Goal: Transaction & Acquisition: Purchase product/service

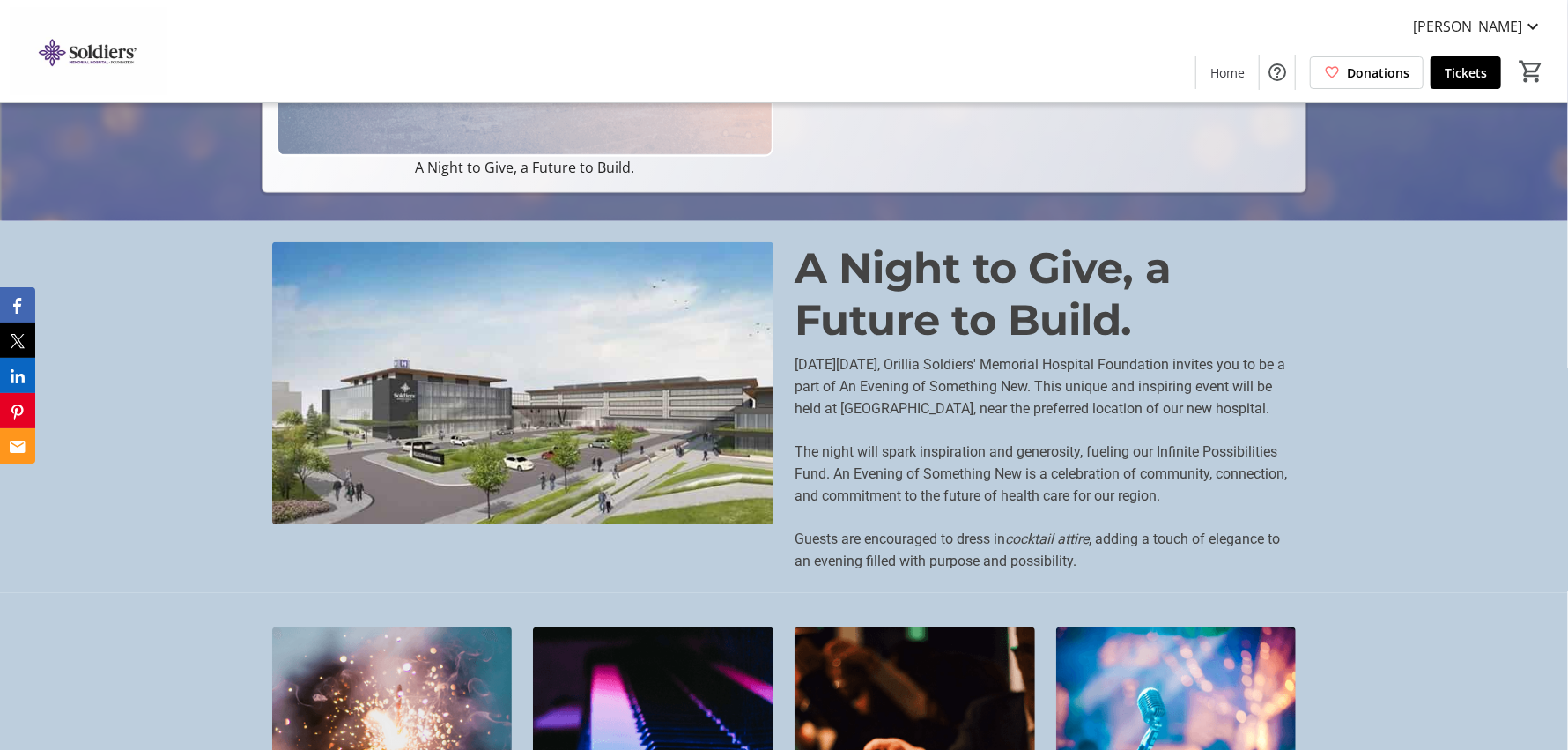
scroll to position [264, 0]
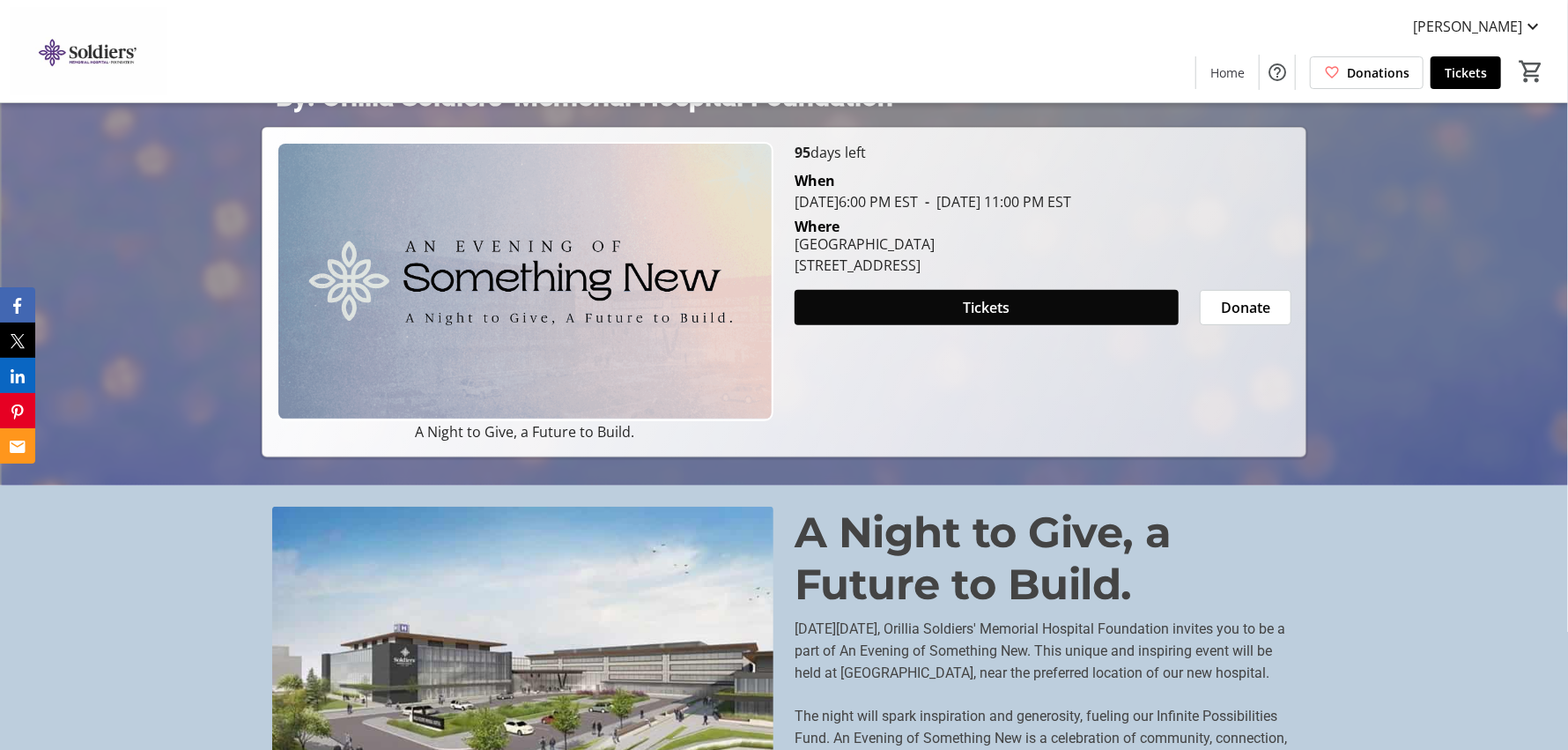
click at [1053, 303] on span at bounding box center [986, 307] width 384 height 43
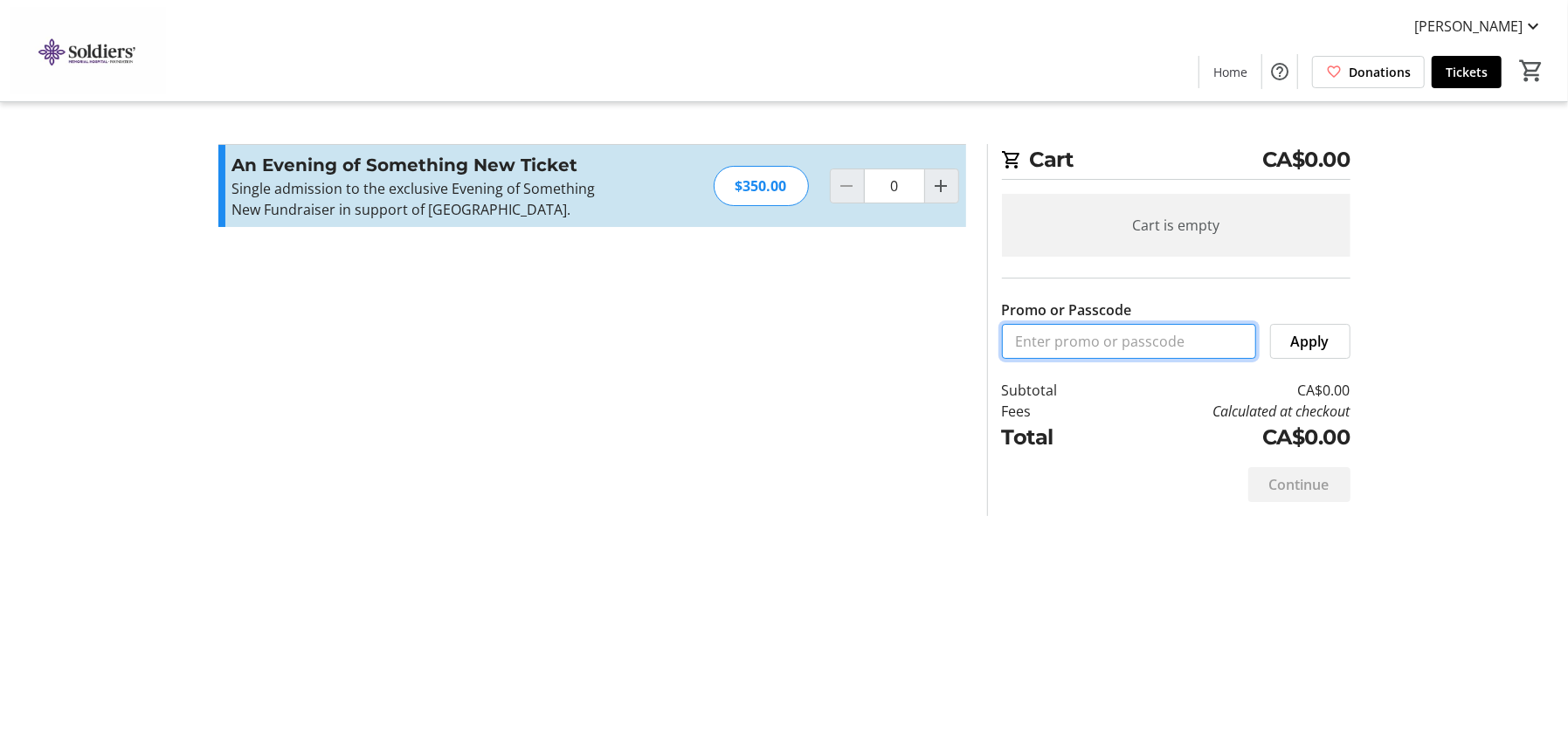
click at [1148, 338] on input "Promo or Passcode" at bounding box center [1129, 341] width 254 height 35
paste input "Staff2025"
type input "Staff2025"
click at [1307, 339] on span "Apply" at bounding box center [1309, 341] width 38 height 21
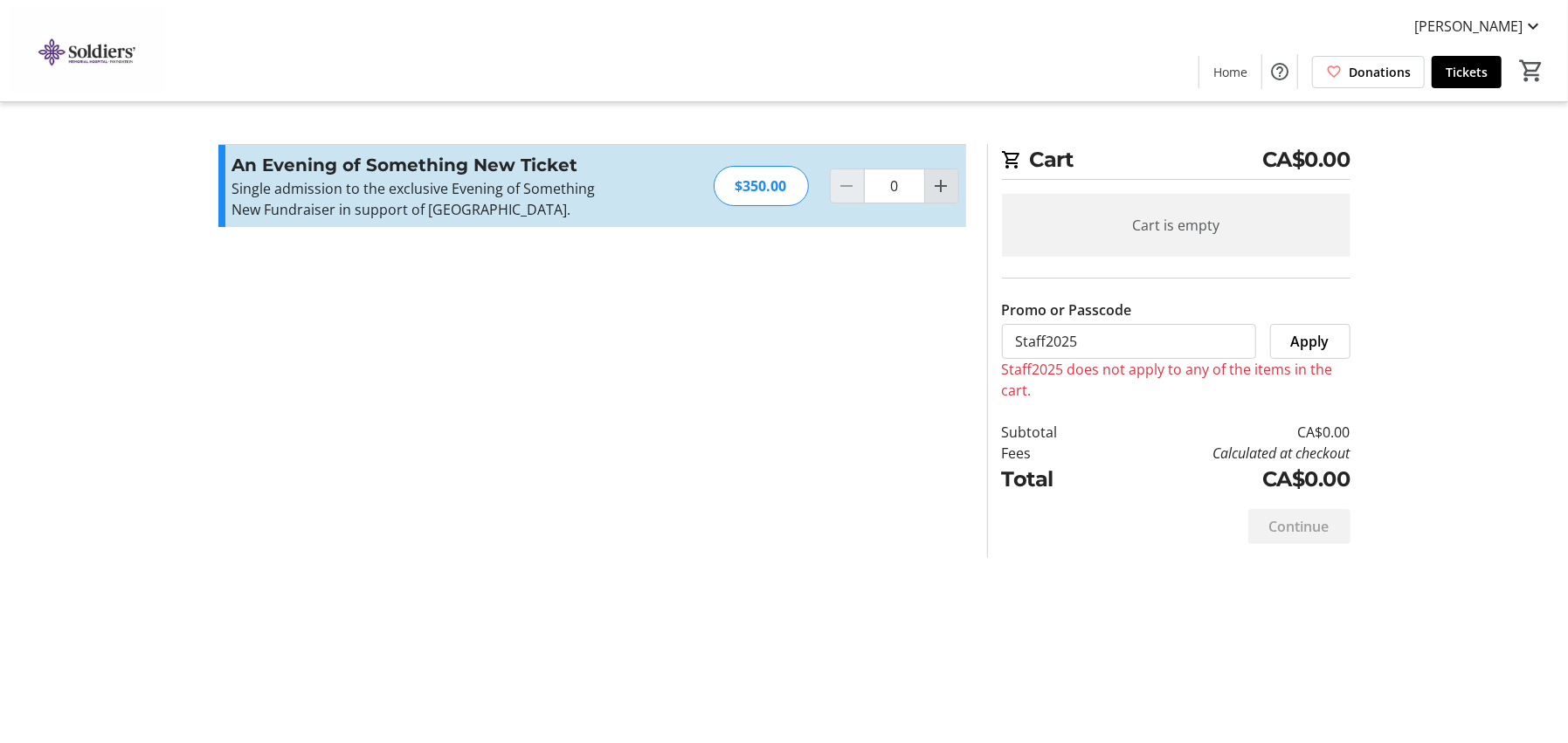
click at [940, 196] on mat-icon "Increment by one" at bounding box center [940, 185] width 21 height 21
type input "1"
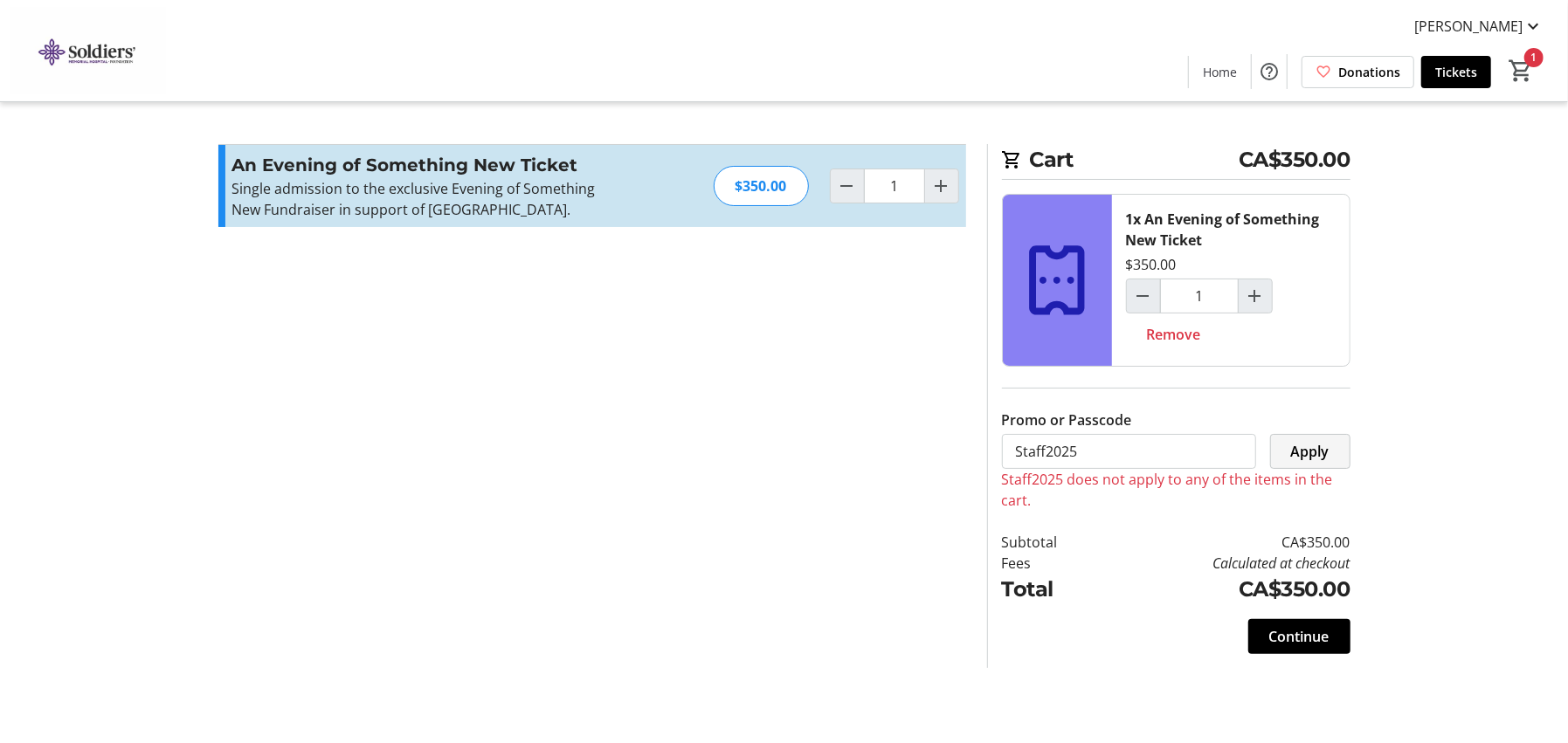
click at [1316, 449] on span "Apply" at bounding box center [1309, 451] width 38 height 21
click at [1309, 626] on span "Continue" at bounding box center [1298, 636] width 60 height 21
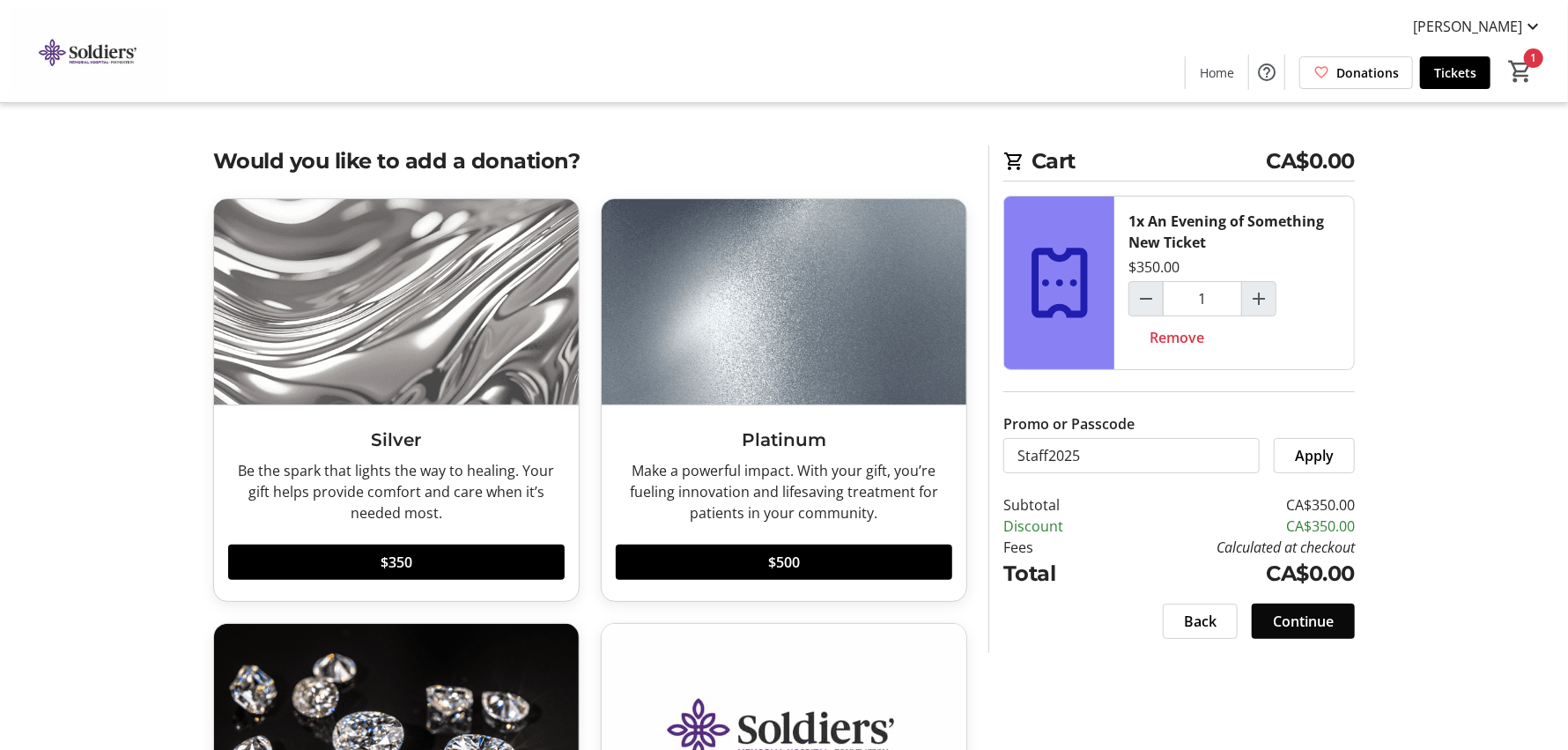
click at [1305, 614] on span "Continue" at bounding box center [1303, 620] width 60 height 21
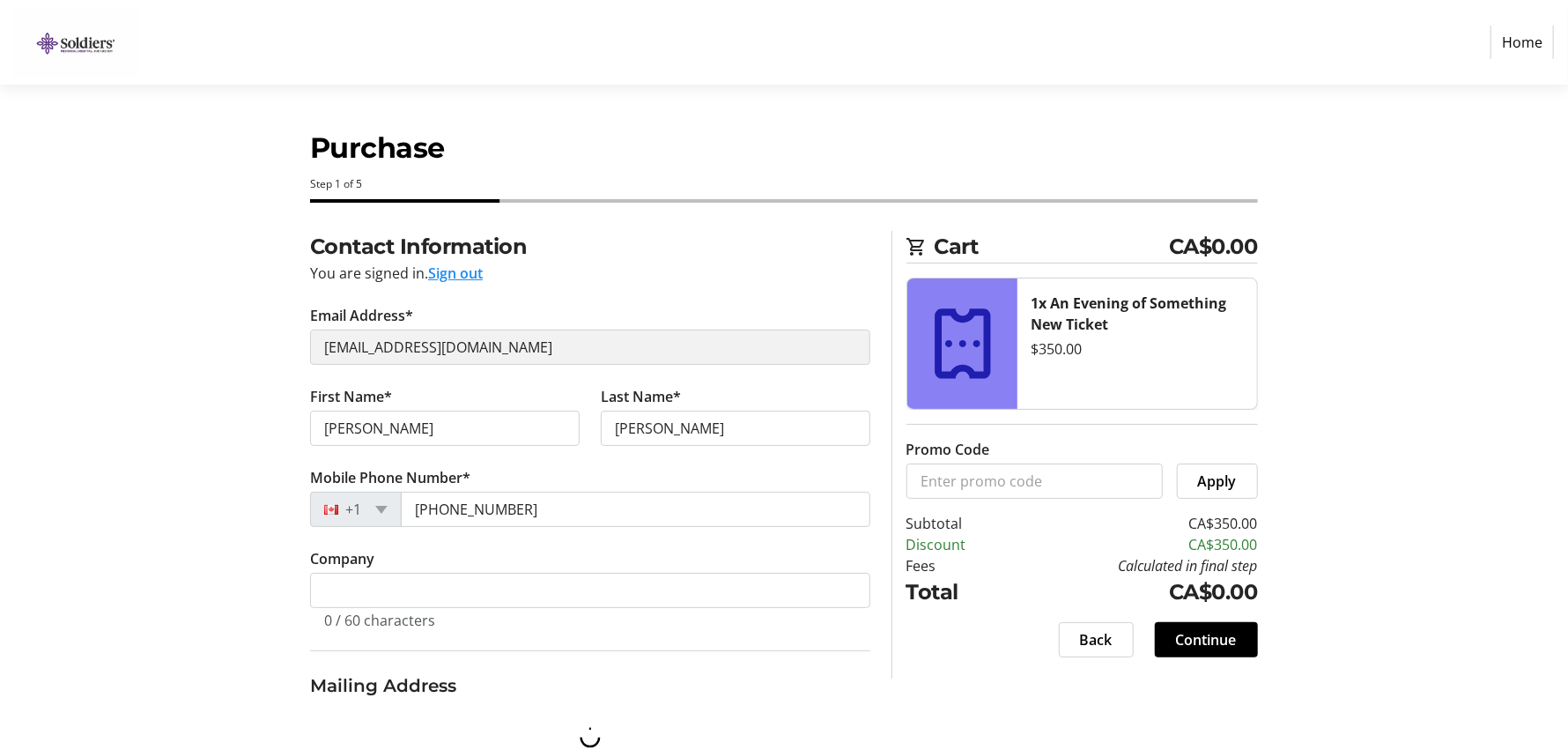
select select "CA"
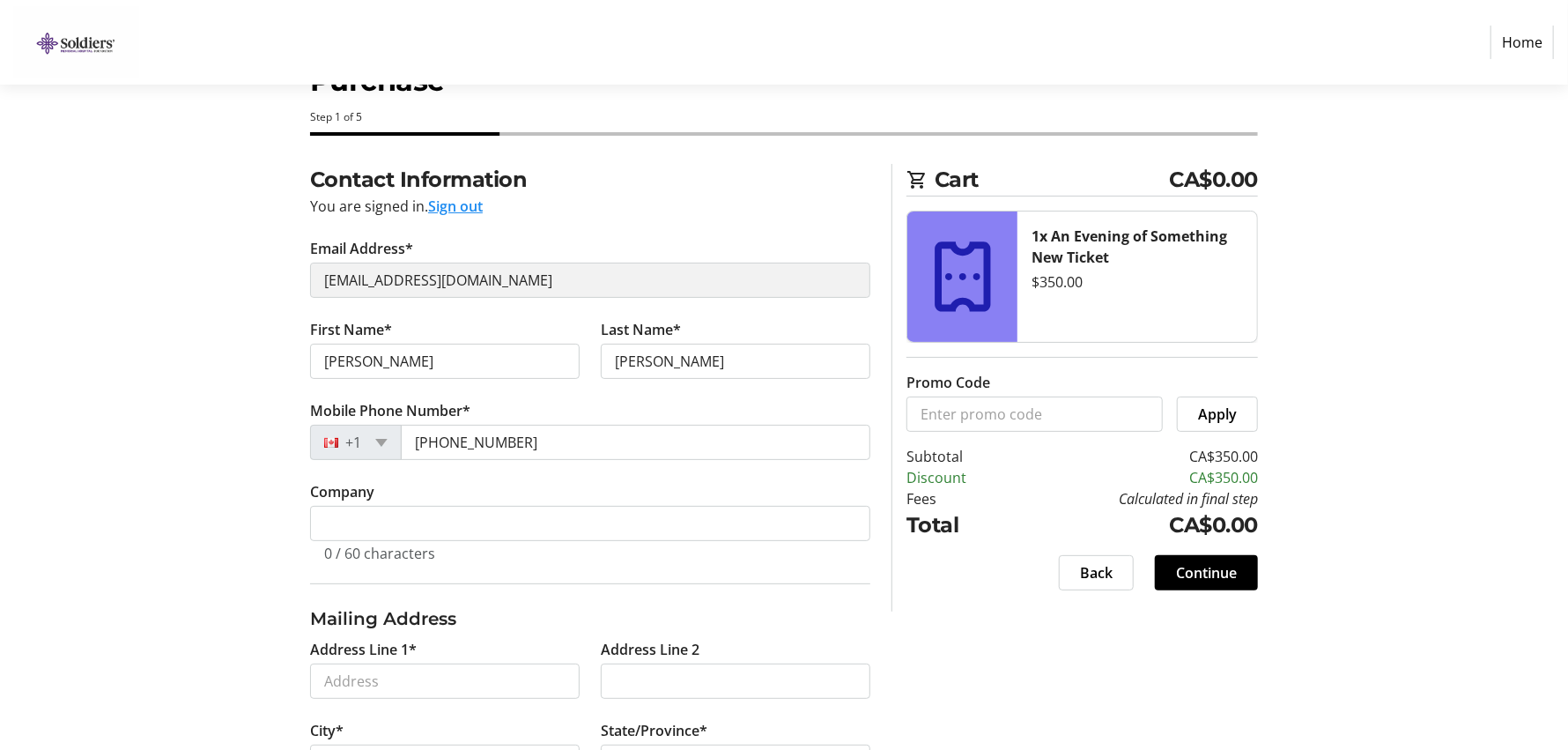
scroll to position [87, 0]
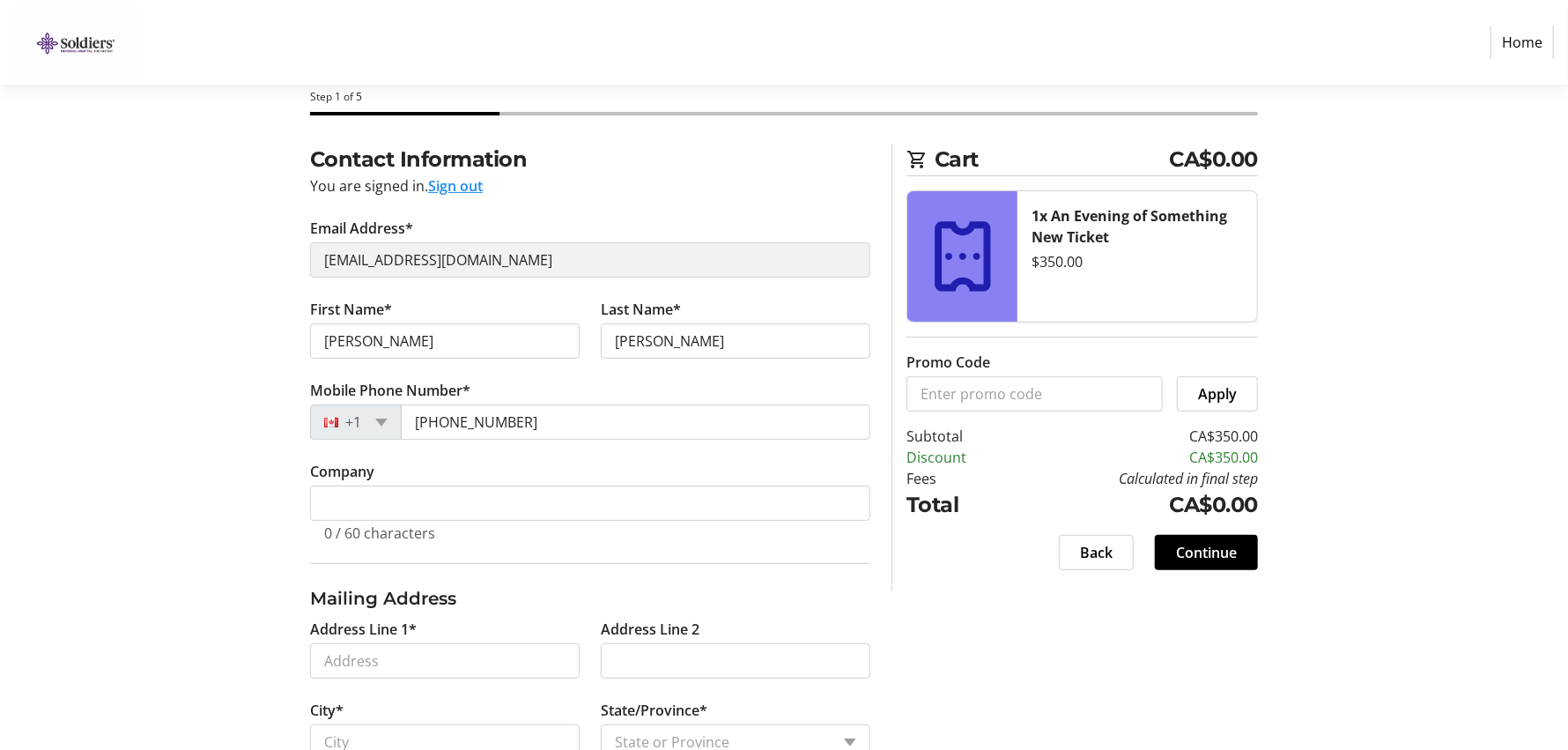
click at [481, 233] on tr-form-field "Email Address* [EMAIL_ADDRESS][DOMAIN_NAME]" at bounding box center [591, 258] width 560 height 81
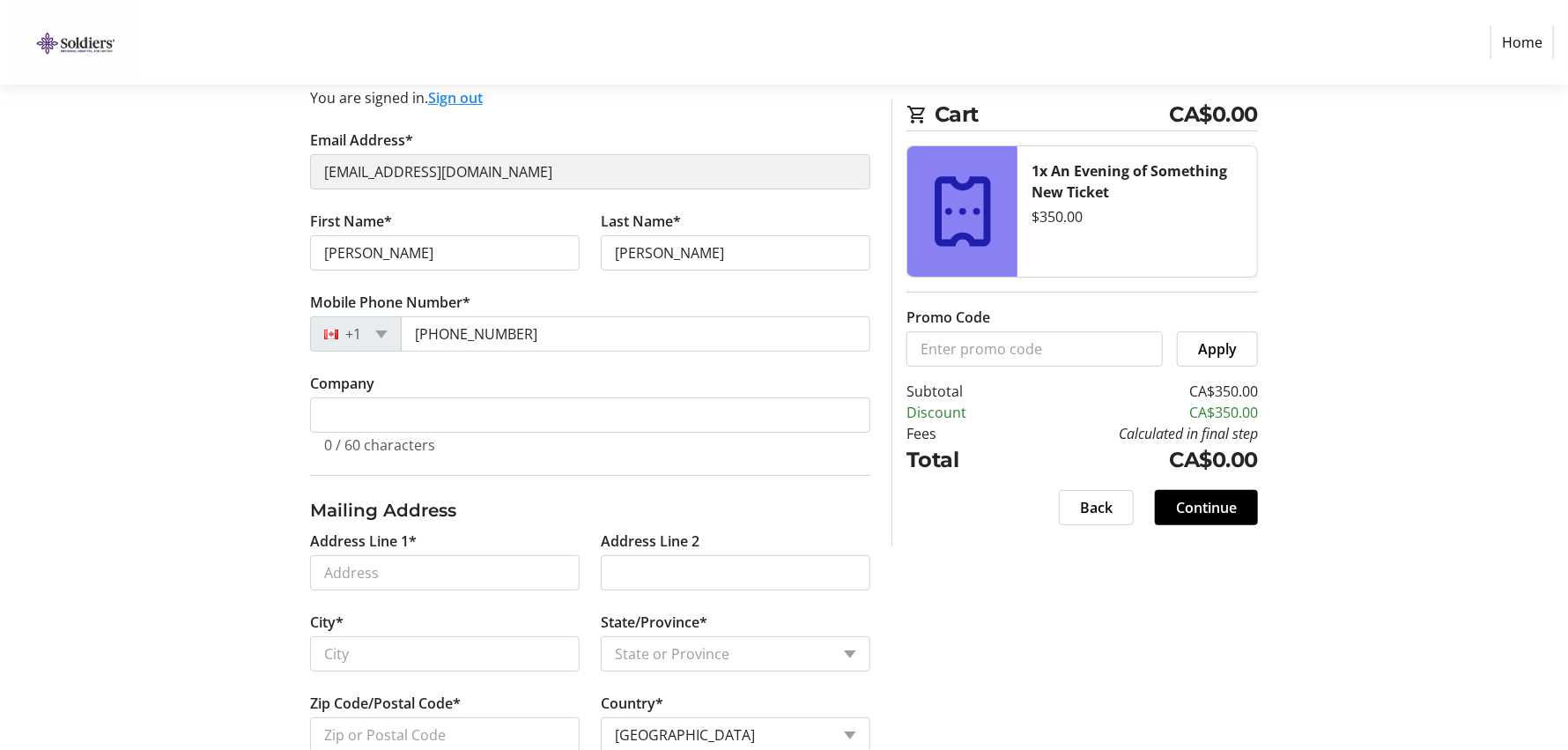
scroll to position [219, 0]
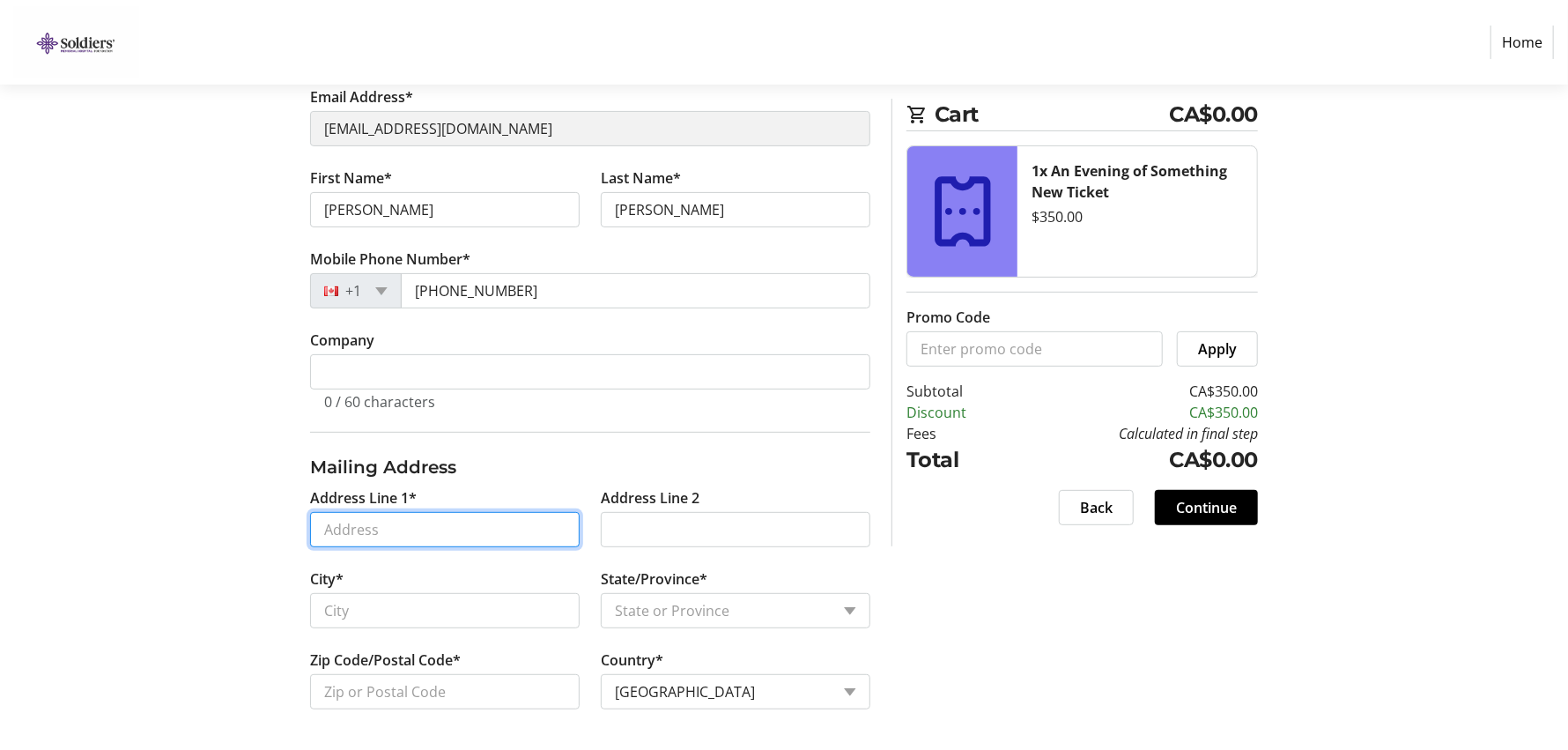
click at [439, 543] on input "Address Line 1*" at bounding box center [445, 530] width 270 height 36
type input "[STREET_ADDRESS]"
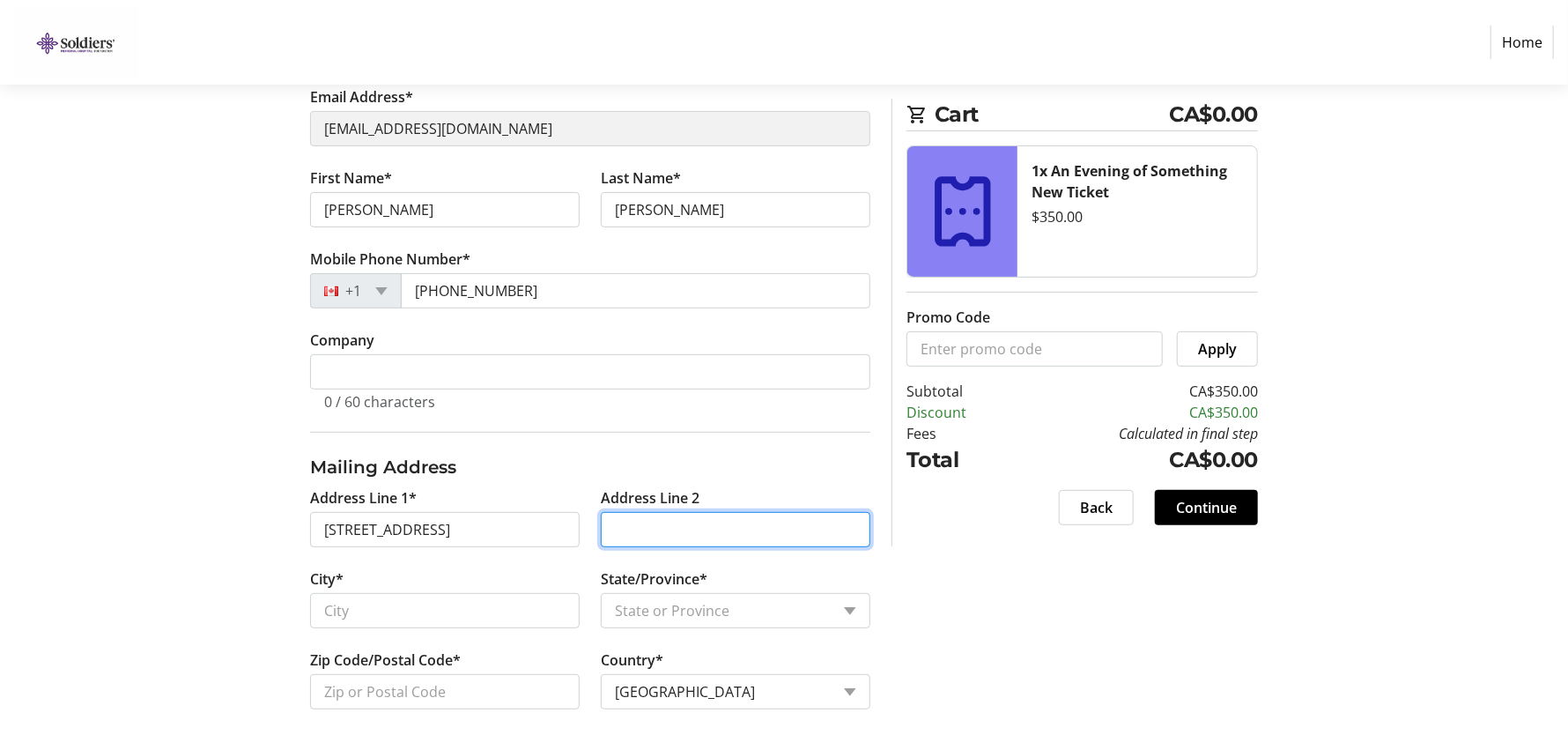
type input "Unit #3"
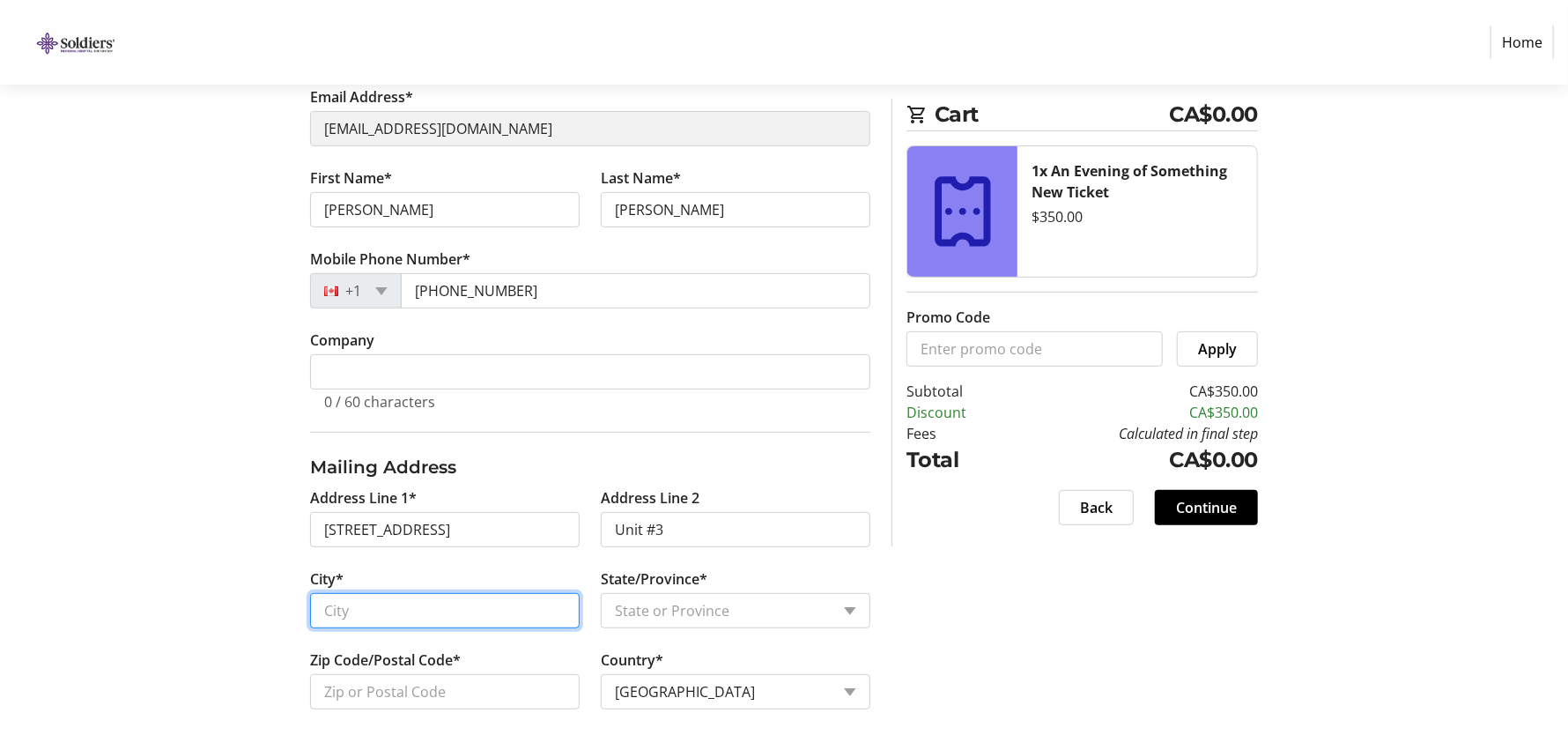
type input "Orillia"
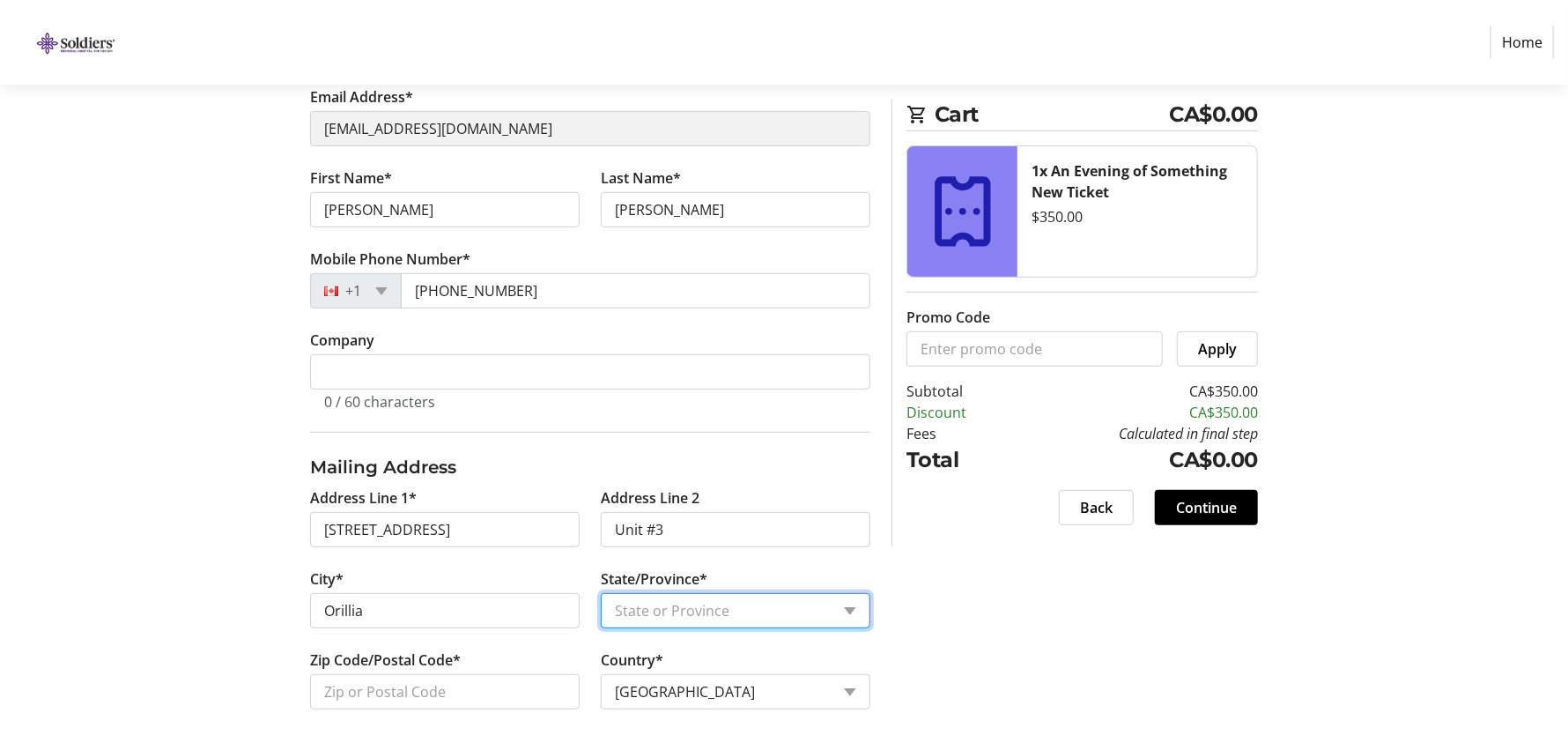
select select "ON"
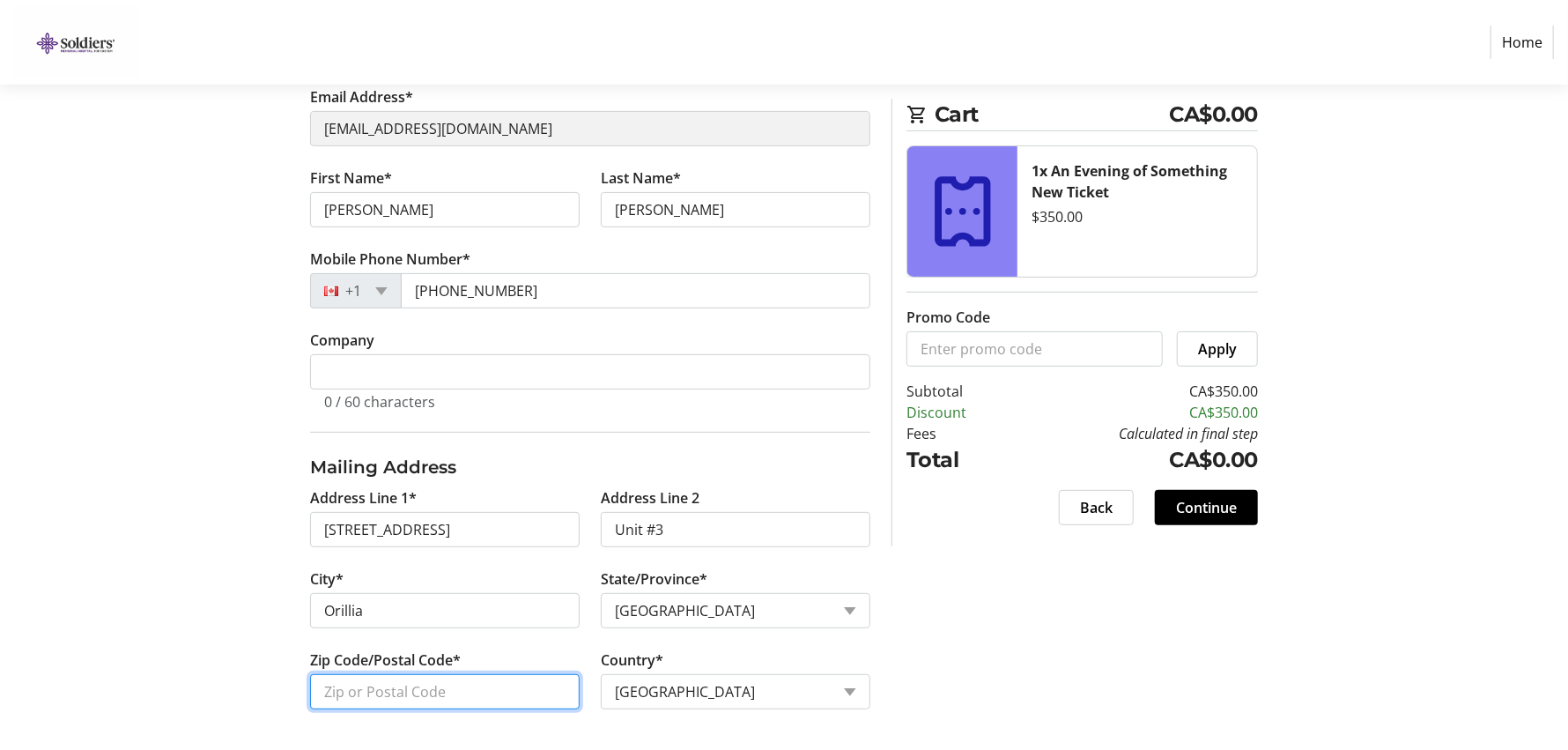
type input "L3V 4W6"
click at [1218, 504] on span "Continue" at bounding box center [1206, 507] width 60 height 21
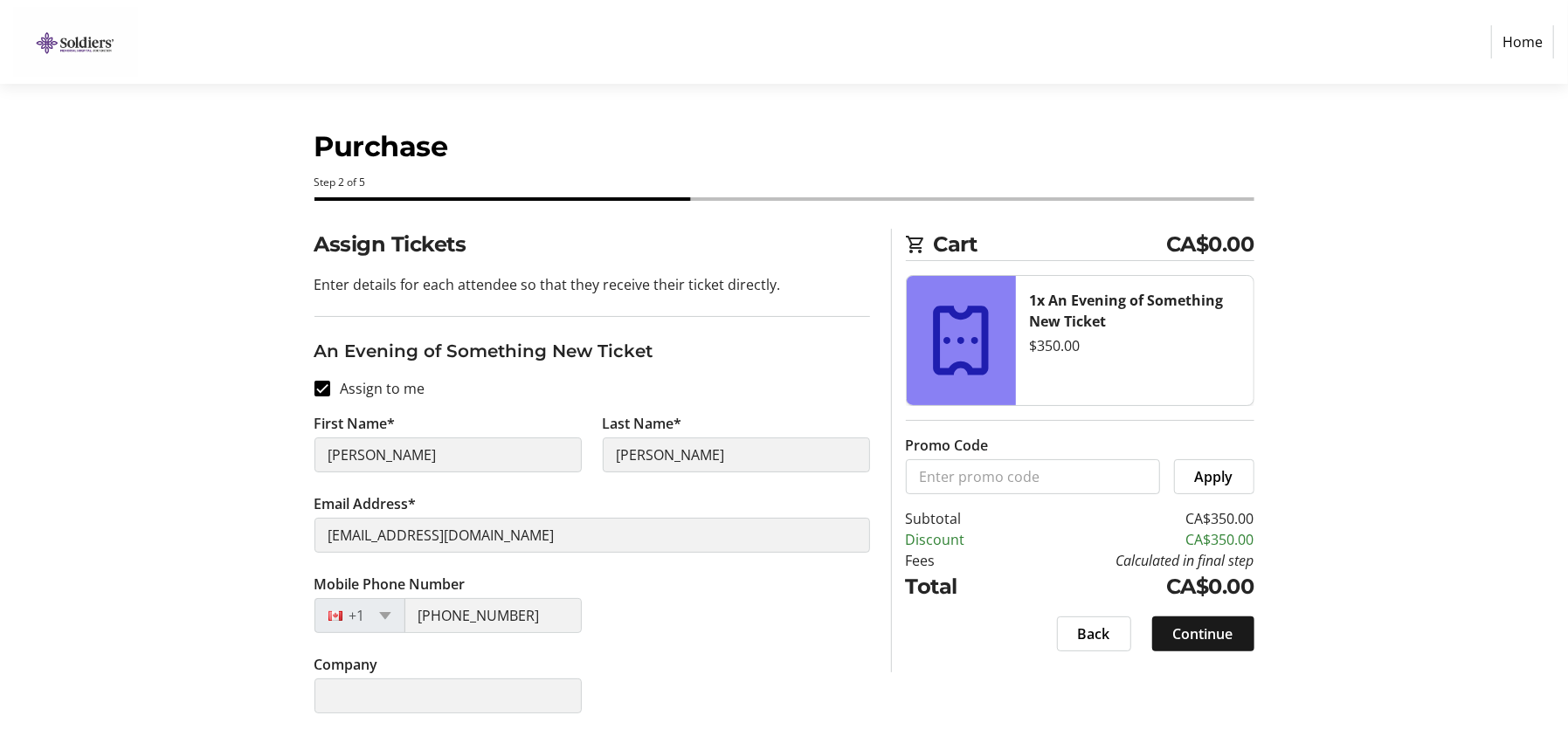
drag, startPoint x: 1235, startPoint y: 636, endPoint x: 1247, endPoint y: 635, distance: 12.0
click at [1234, 635] on span at bounding box center [1203, 633] width 102 height 42
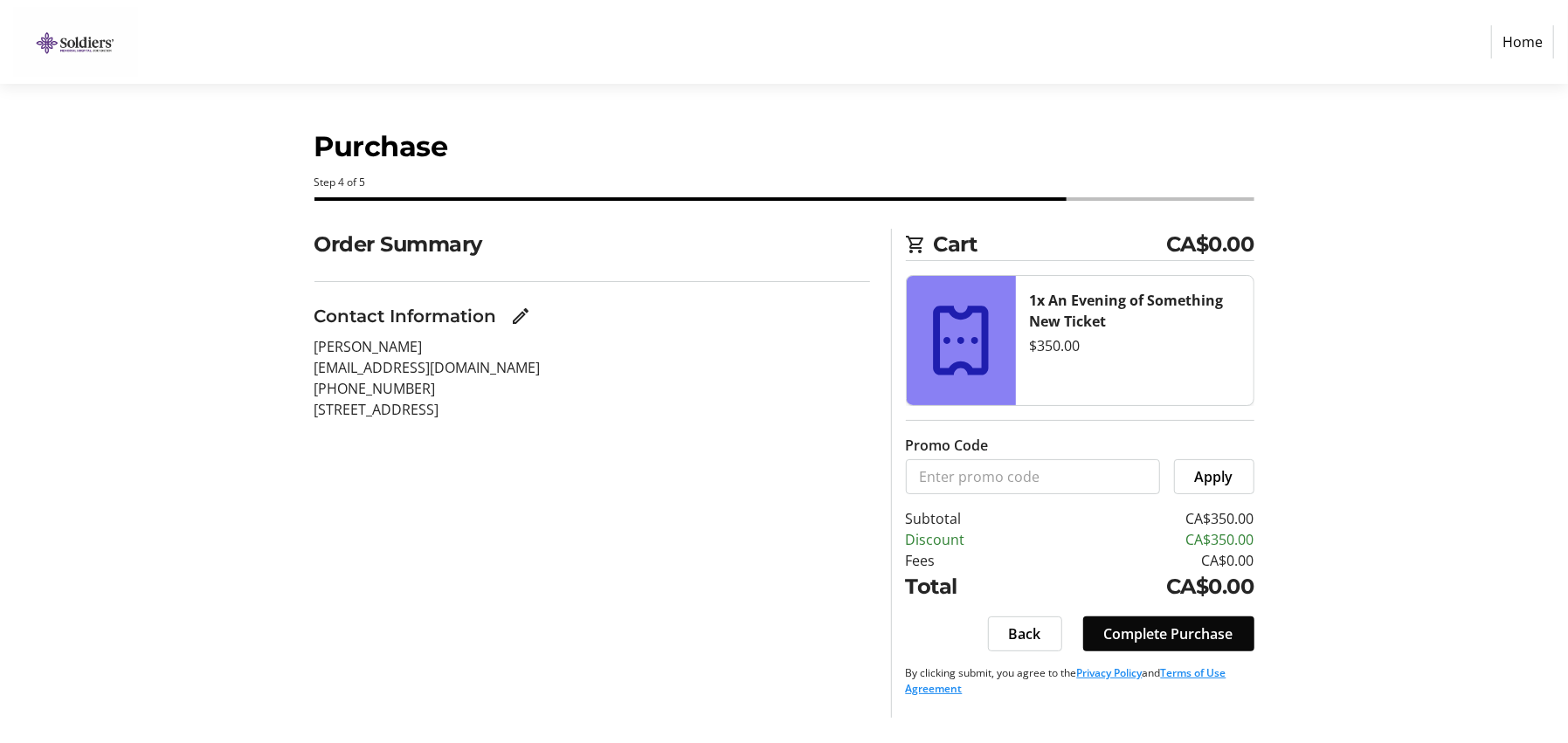
click at [1208, 632] on span "Complete Purchase" at bounding box center [1169, 633] width 129 height 21
